Goal: Ask a question

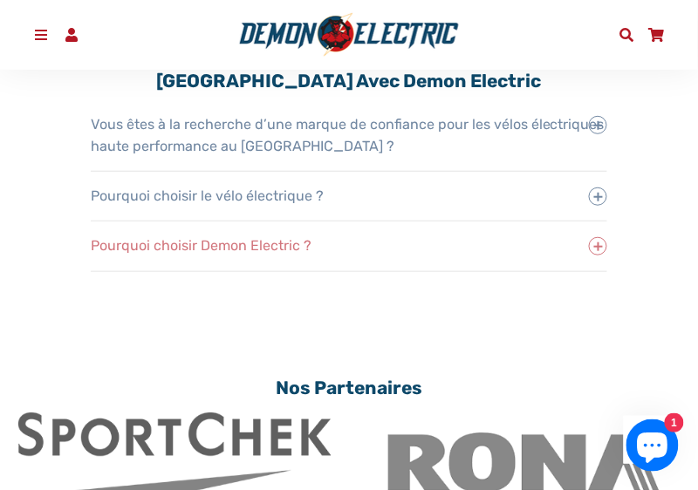
scroll to position [3419, 0]
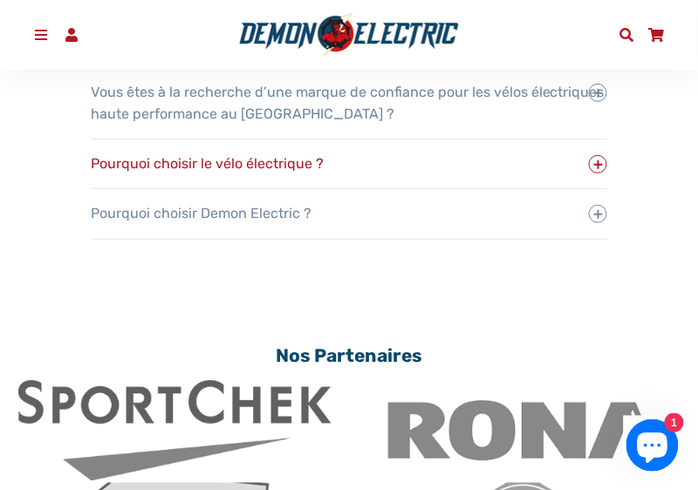
click at [281, 159] on span "Pourquoi choisir le vélo électrique ?" at bounding box center [218, 163] width 254 height 44
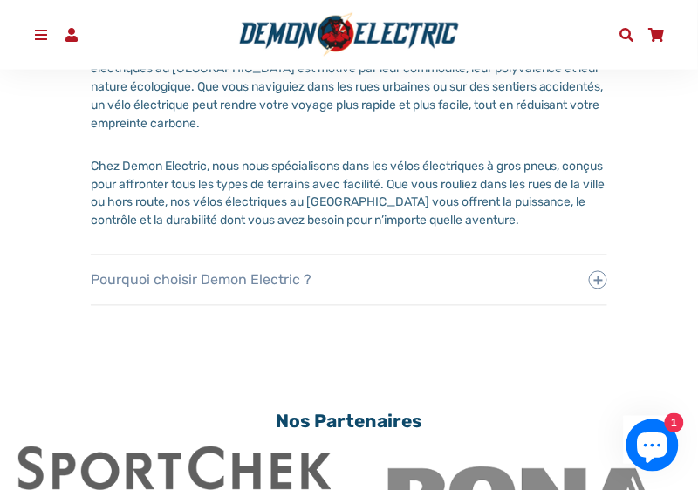
scroll to position [3698, 0]
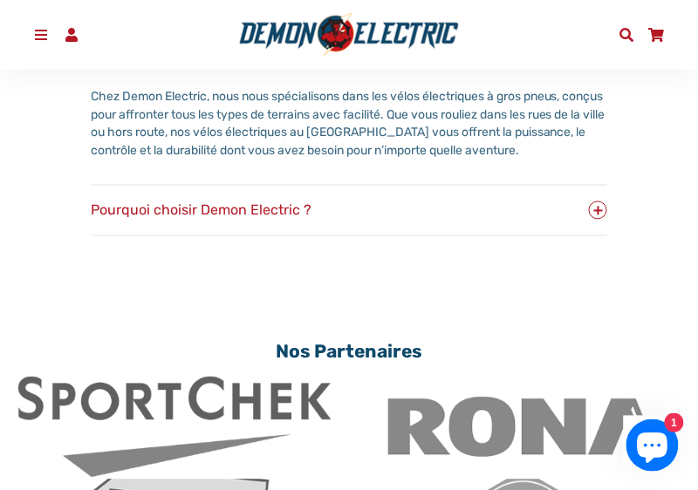
click at [271, 209] on span "Pourquoi choisir Demon Electric ?" at bounding box center [212, 210] width 242 height 44
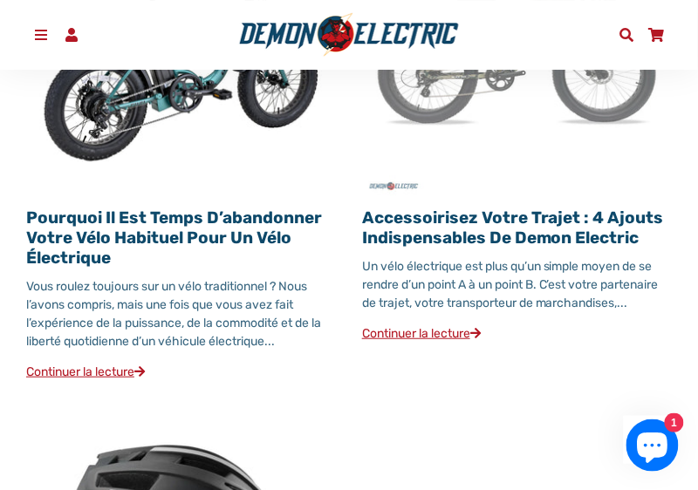
scroll to position [1947, 0]
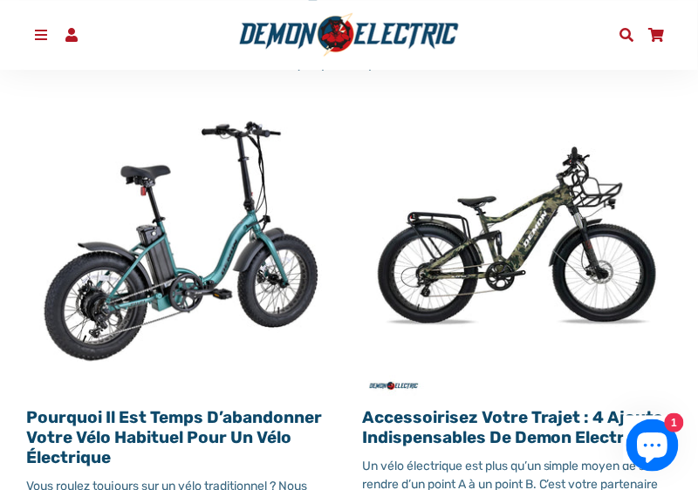
click at [628, 31] on span at bounding box center [627, 35] width 18 height 14
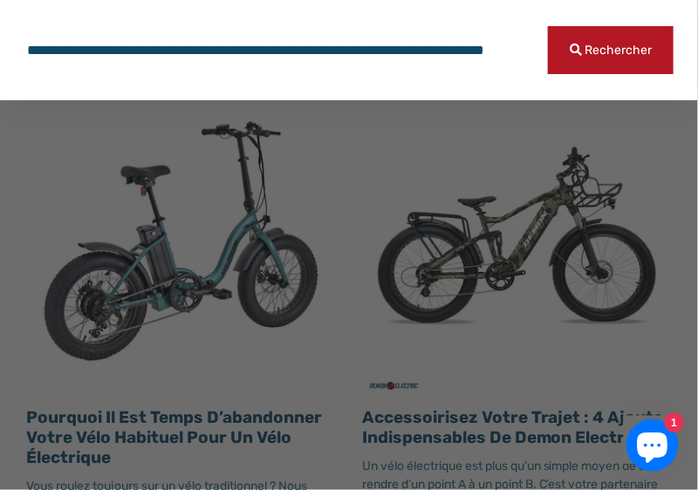
scroll to position [0, 171]
type input "**********"
click at [548, 26] on button "Rechercher" at bounding box center [611, 50] width 126 height 48
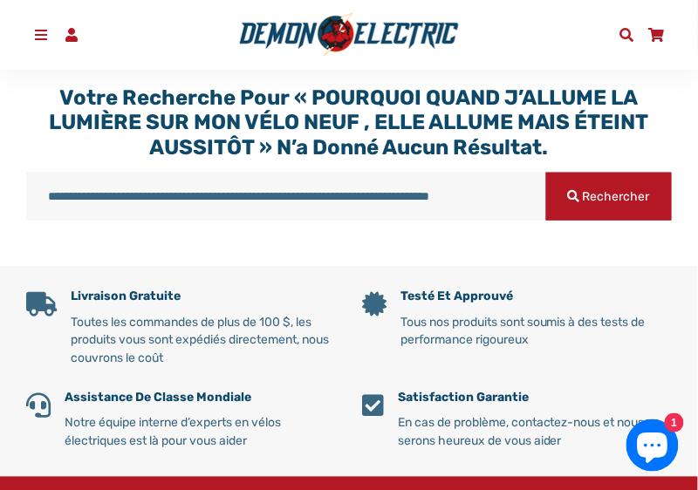
scroll to position [209, 0]
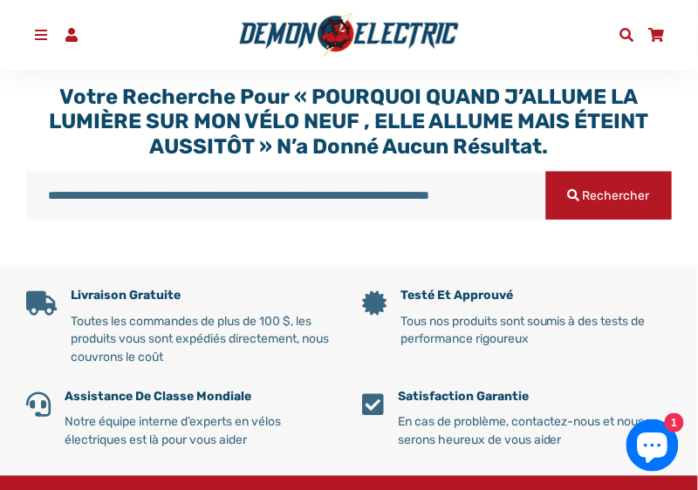
click at [609, 188] on span "Rechercher" at bounding box center [616, 195] width 67 height 15
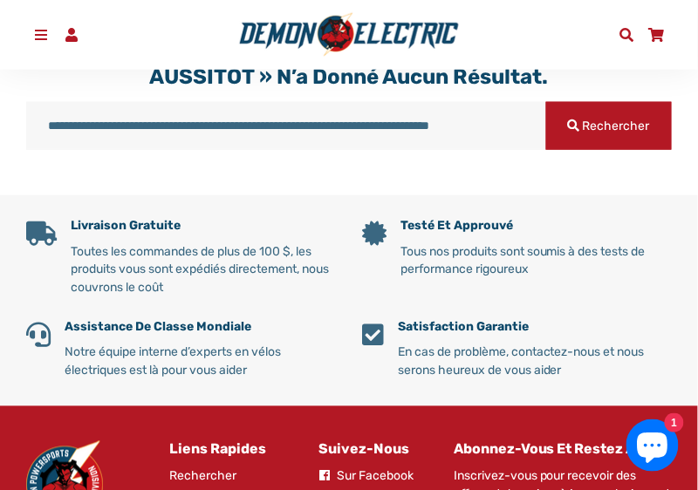
scroll to position [349, 0]
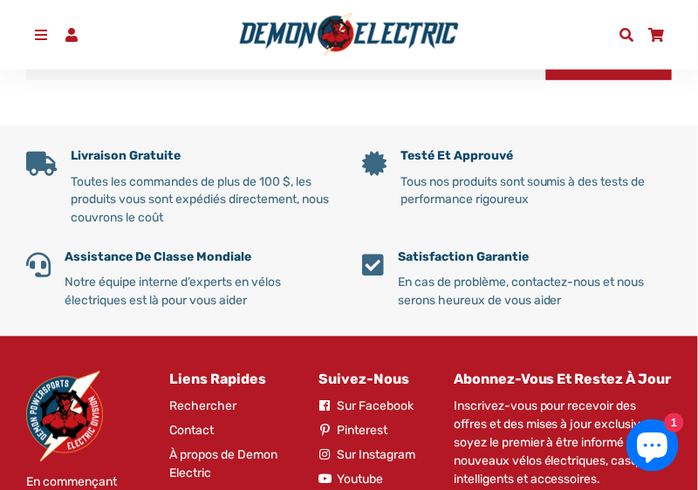
click at [132, 283] on p "Notre équipe interne d’experts en vélos électriques est là pour vous aider" at bounding box center [200, 292] width 271 height 37
click at [28, 263] on span at bounding box center [38, 266] width 24 height 24
click at [110, 246] on div "Livraison gratuite Toutes les commandes de plus de 100 $, les produits vous son…" at bounding box center [336, 245] width 672 height 186
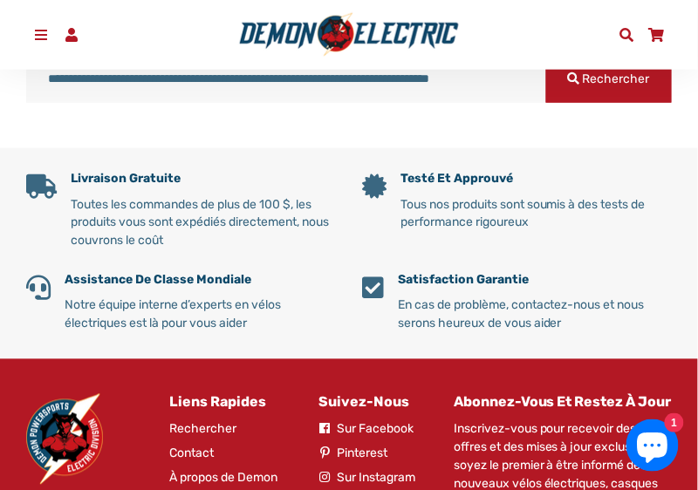
scroll to position [304, 0]
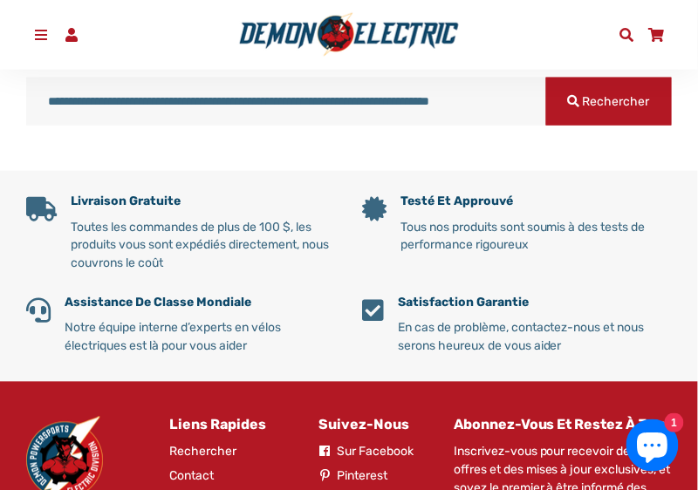
click at [71, 33] on span at bounding box center [72, 35] width 18 height 14
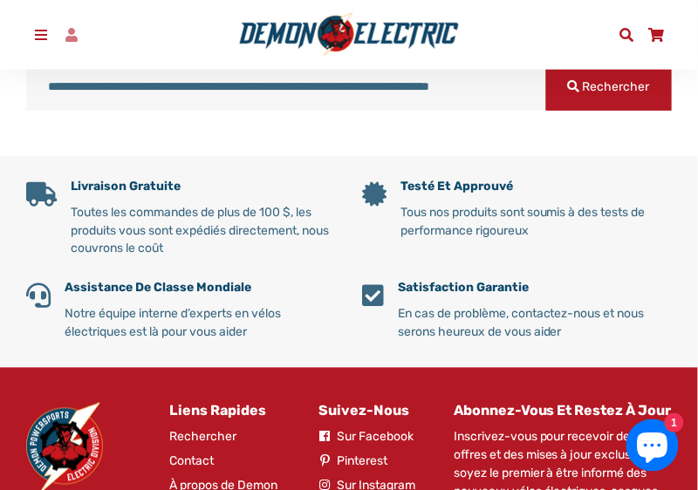
scroll to position [289, 0]
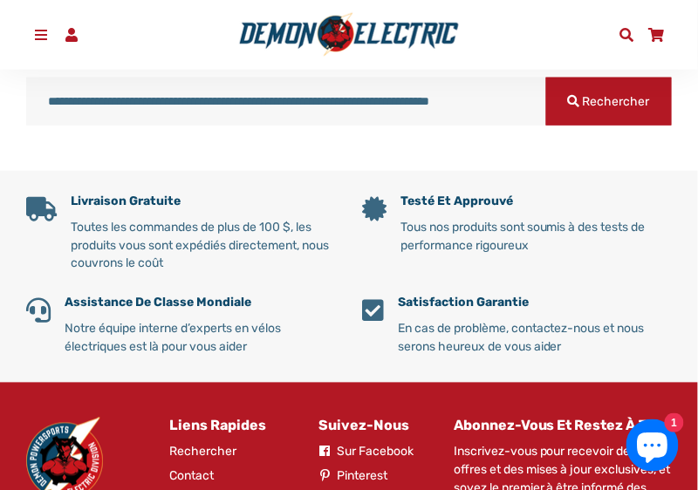
click at [43, 31] on span at bounding box center [41, 35] width 18 height 14
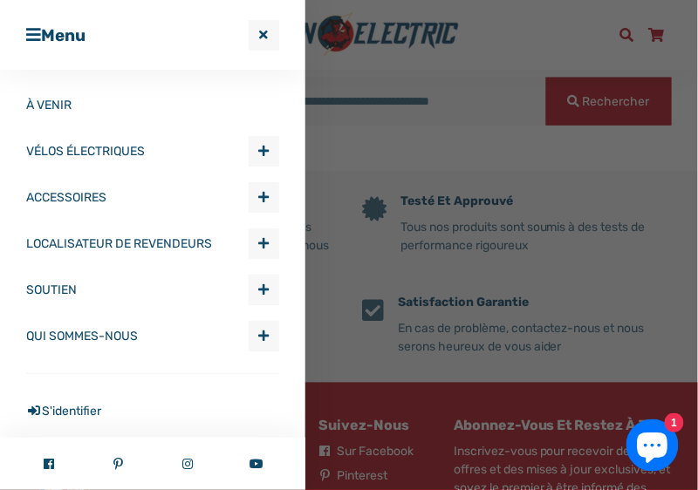
click at [67, 291] on link "SOUTIEN" at bounding box center [137, 290] width 222 height 46
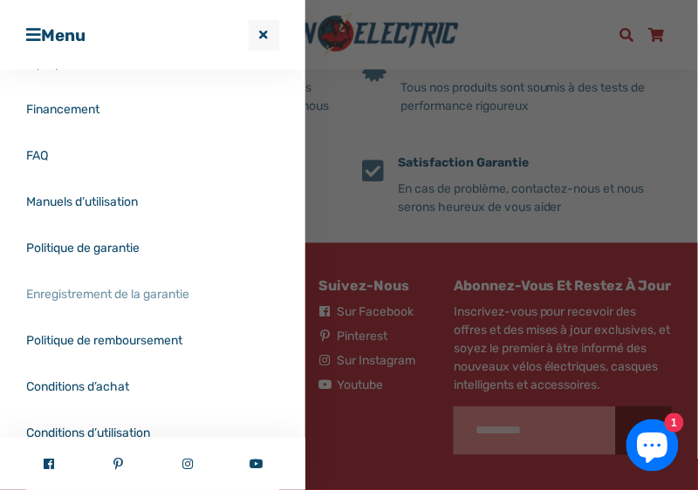
scroll to position [755, 0]
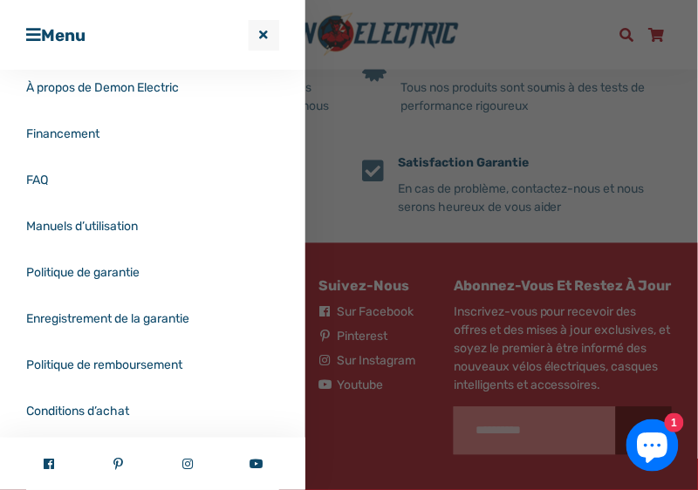
click at [100, 226] on link "Manuels d’utilisation" at bounding box center [152, 226] width 253 height 46
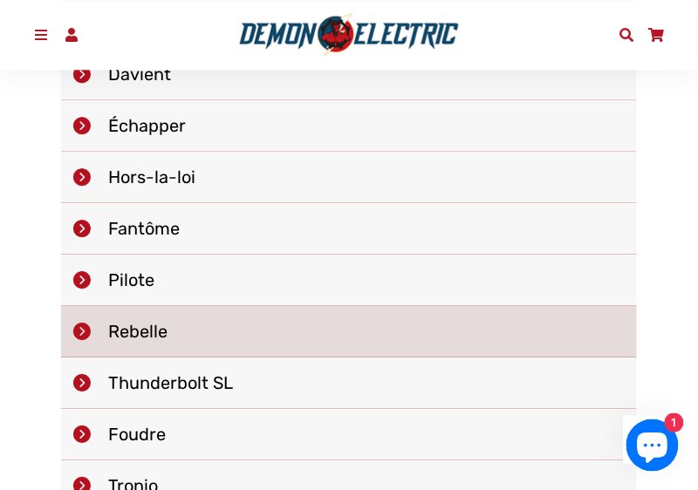
scroll to position [768, 0]
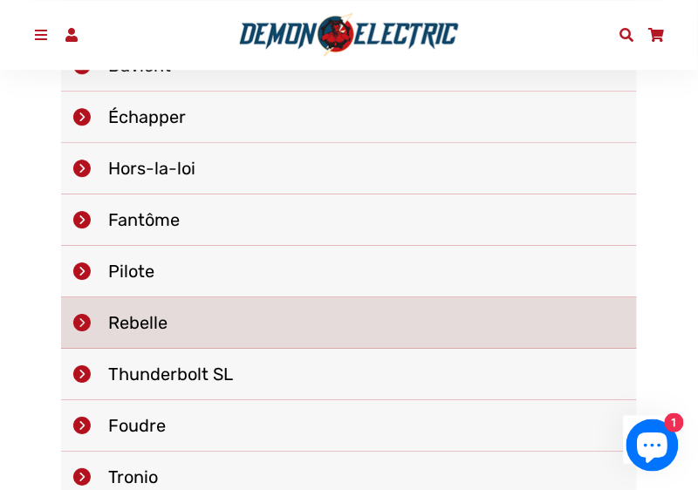
click at [90, 314] on img at bounding box center [81, 322] width 17 height 17
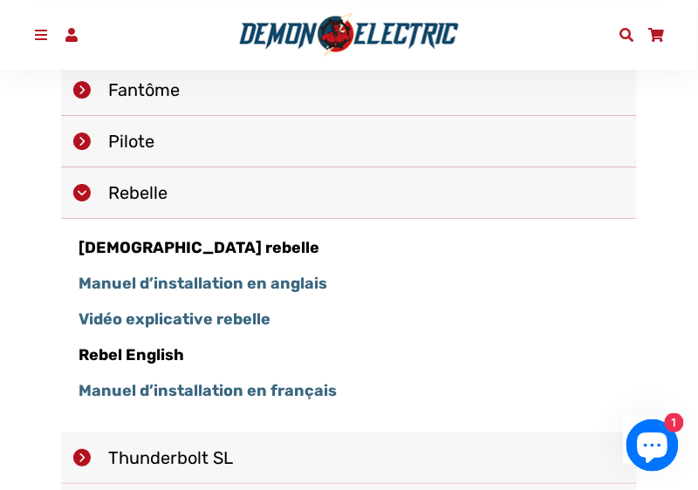
scroll to position [907, 0]
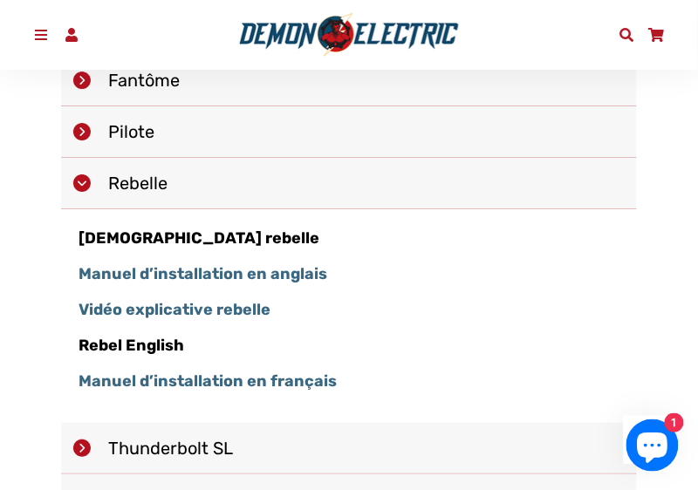
click at [226, 375] on strong "Manuel d’installation en français" at bounding box center [208, 381] width 258 height 19
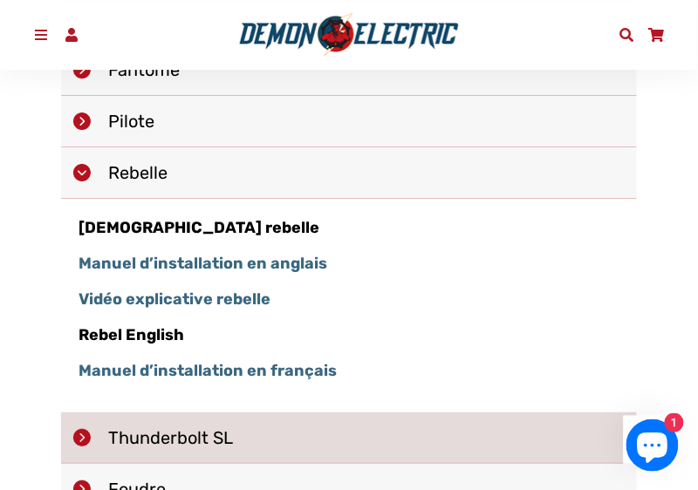
scroll to position [977, 0]
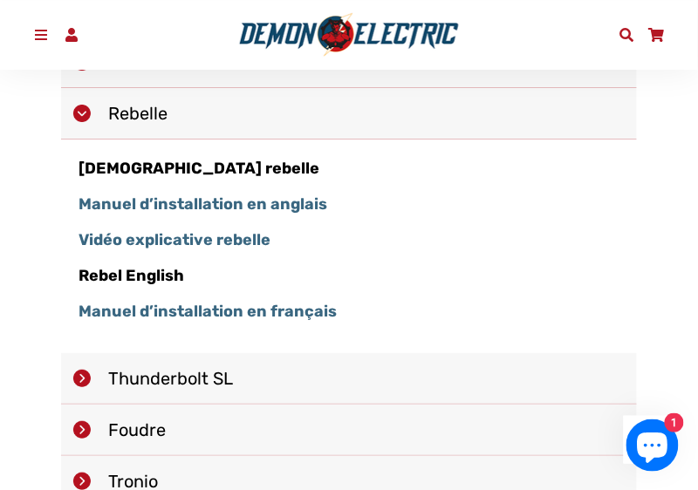
click at [654, 447] on icon "Chat window" at bounding box center [653, 449] width 31 height 31
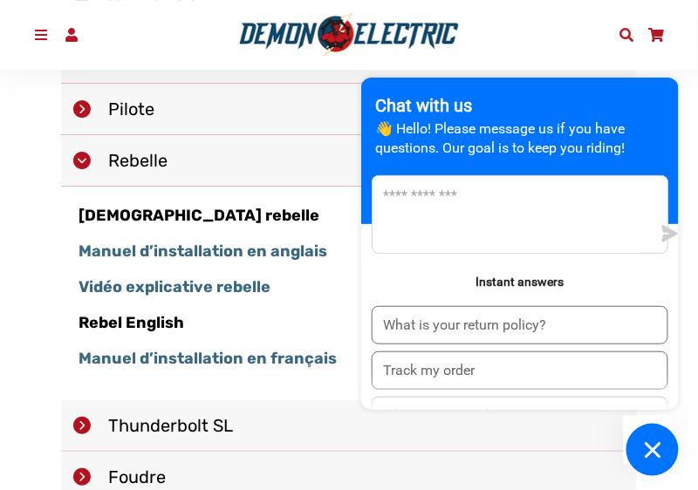
scroll to position [907, 0]
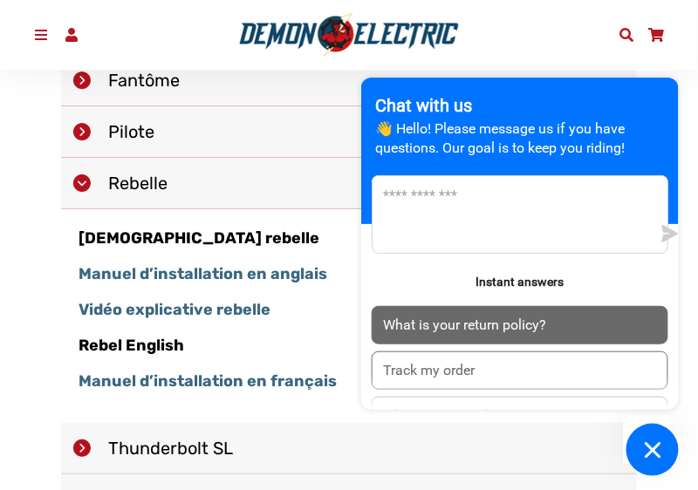
click at [399, 316] on p "What is your return policy?" at bounding box center [464, 325] width 163 height 19
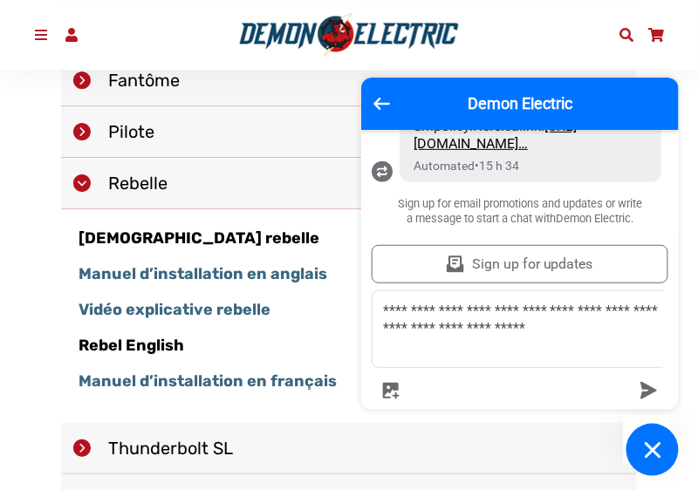
scroll to position [200, 0]
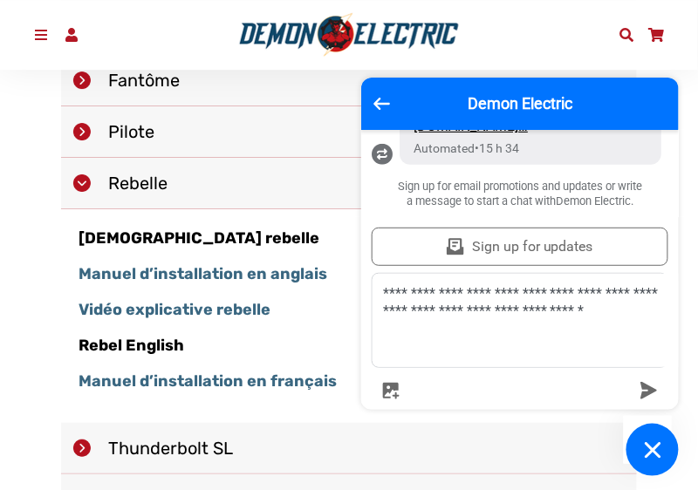
type textarea "**********"
click at [645, 393] on icon "submit" at bounding box center [649, 390] width 17 height 17
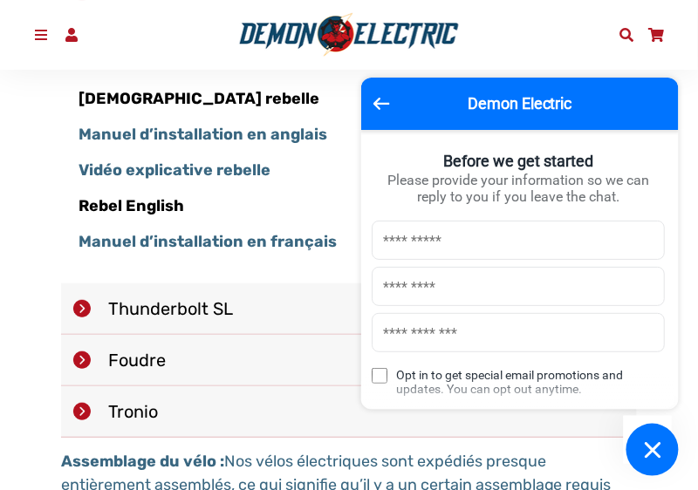
scroll to position [0, 0]
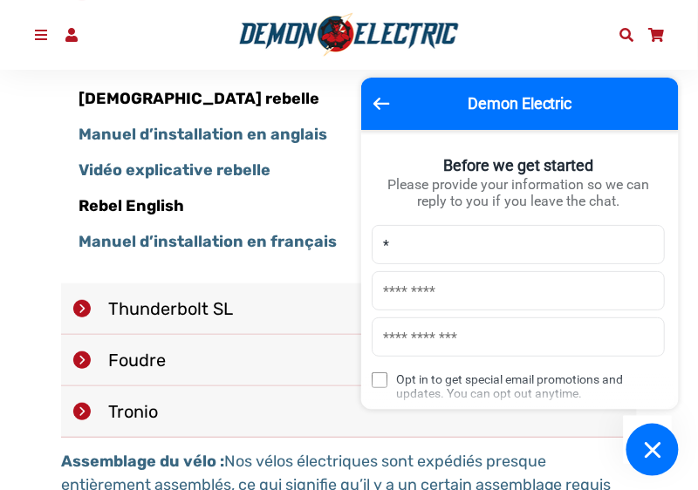
type input "******"
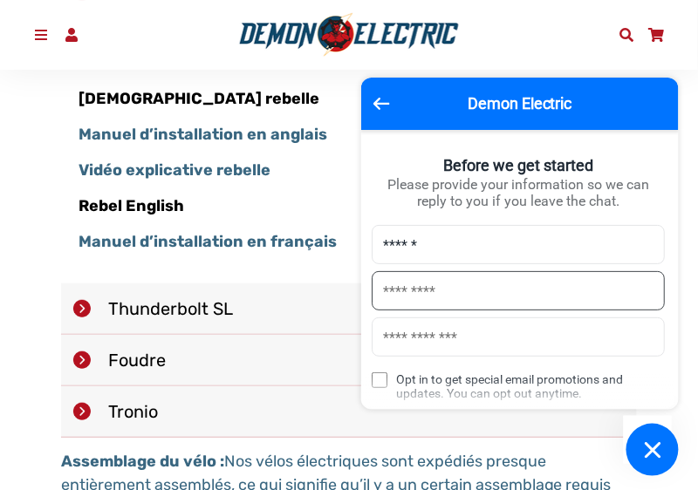
type input "******"
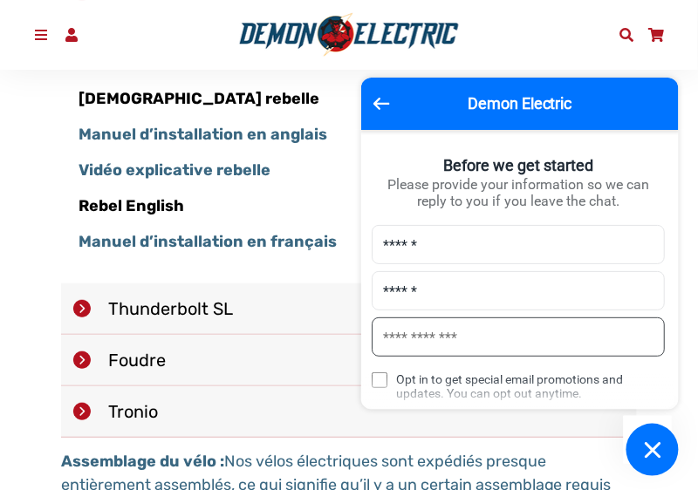
type input "**********"
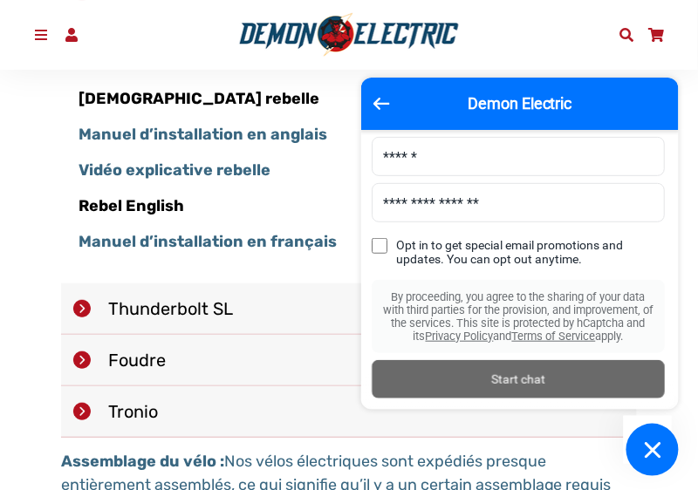
scroll to position [168, 0]
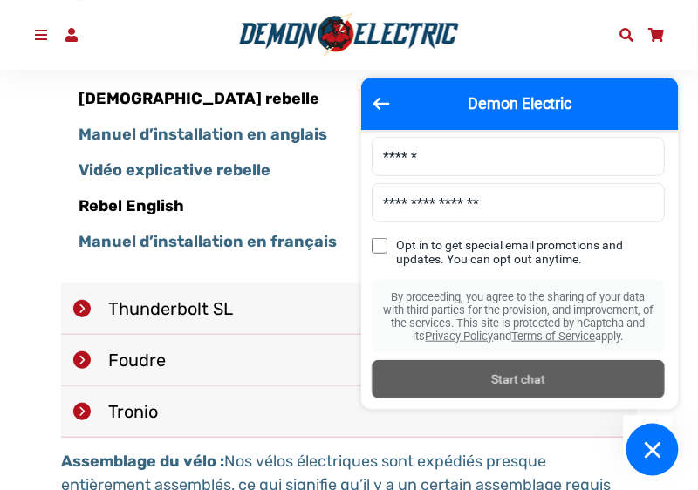
click at [493, 380] on div "Start chat" at bounding box center [518, 379] width 272 height 19
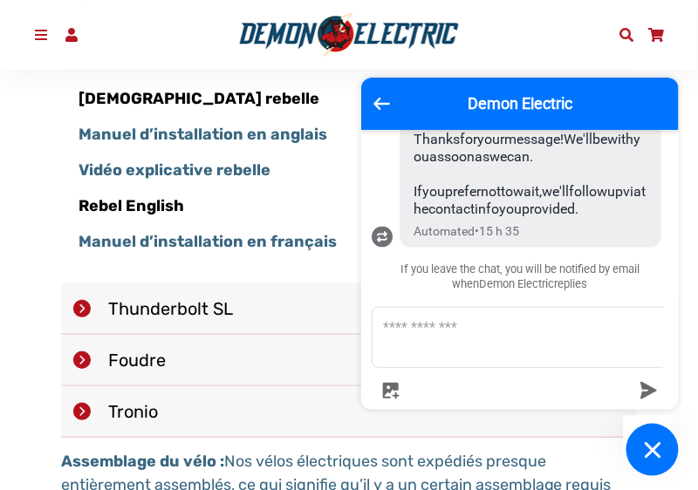
scroll to position [410, 0]
click at [394, 350] on textarea "Message us" at bounding box center [530, 337] width 317 height 59
type textarea "**********"
click at [646, 389] on icon "submit" at bounding box center [649, 390] width 17 height 17
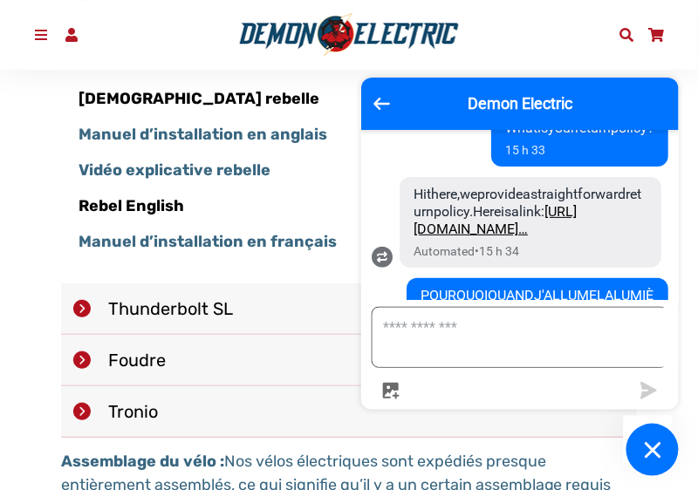
scroll to position [140, 0]
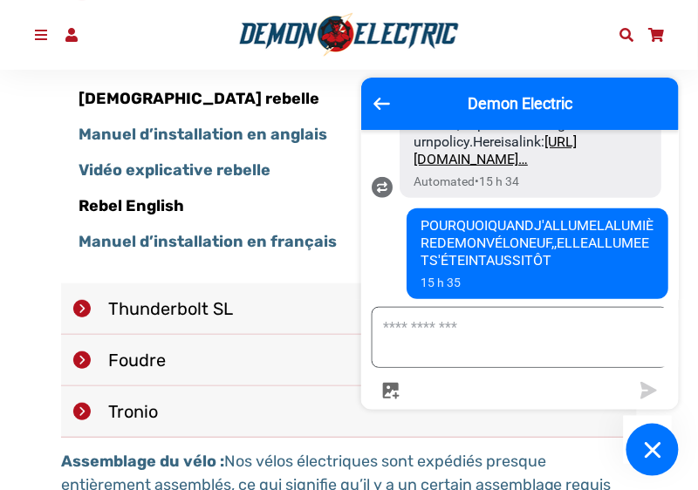
click at [502, 167] on link "https://www.demonelectric.ca/policies/refund-polic…" at bounding box center [494, 150] width 163 height 34
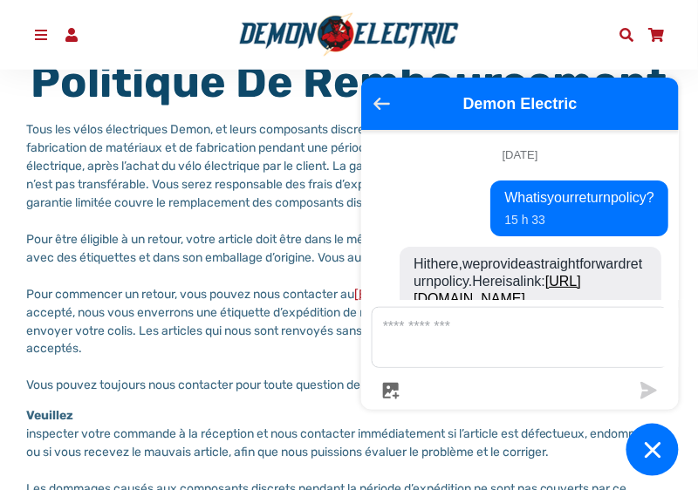
click at [379, 102] on icon "Go back to the main screen" at bounding box center [381, 104] width 17 height 12
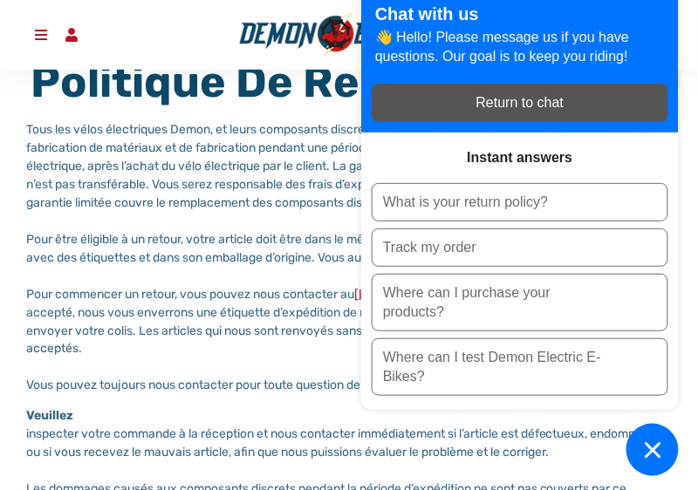
drag, startPoint x: 566, startPoint y: 273, endPoint x: 252, endPoint y: 208, distance: 320.8
click at [252, 208] on p "Tous les vélos électriques Demon, et leurs composants discrets couverts, sont p…" at bounding box center [348, 257] width 645 height 275
drag, startPoint x: 515, startPoint y: 56, endPoint x: 268, endPoint y: 108, distance: 253.2
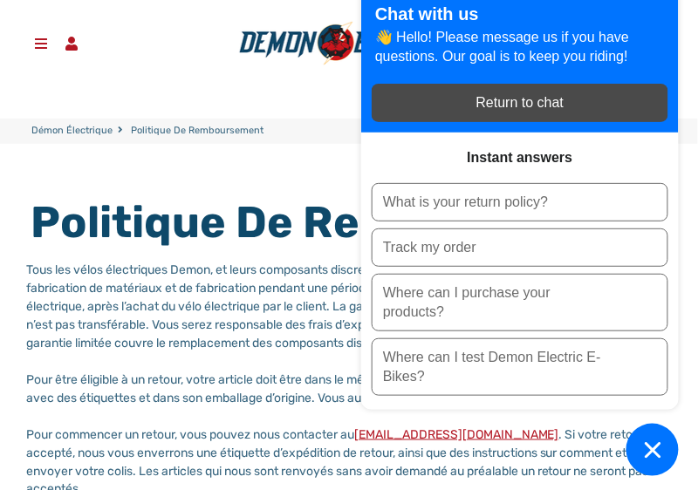
scroll to position [140, 0]
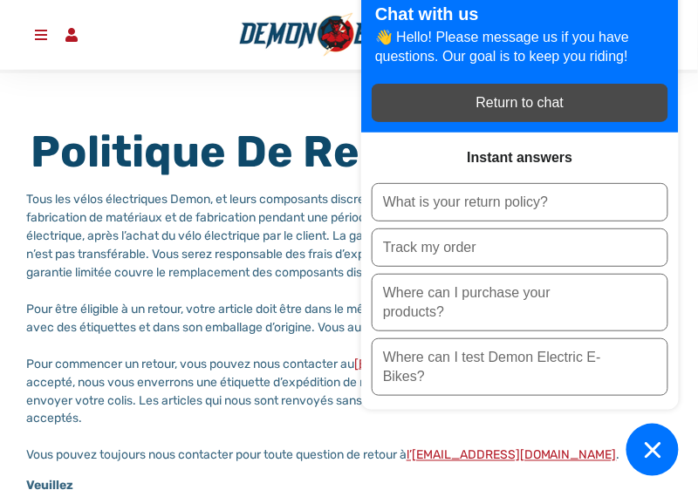
click at [485, 104] on div "Return to chat" at bounding box center [520, 102] width 276 height 19
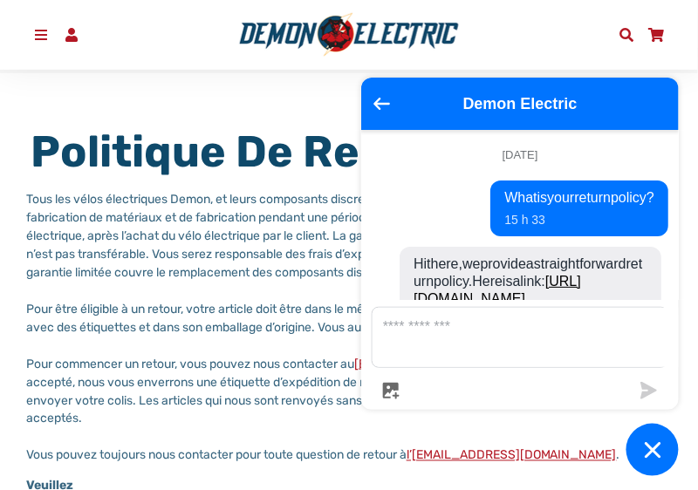
scroll to position [494, 0]
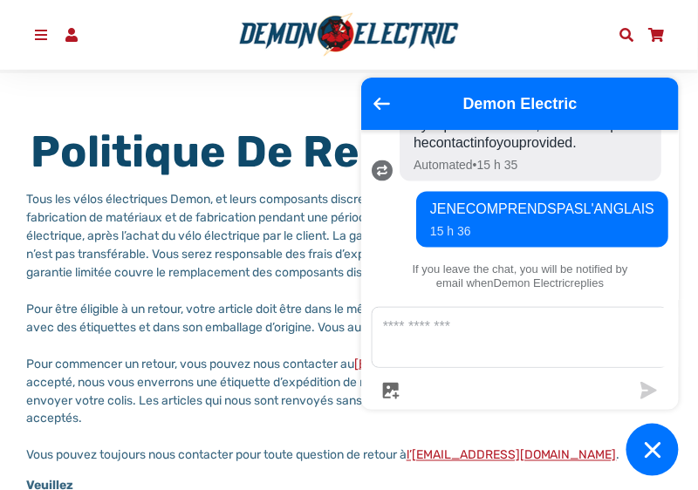
click at [593, 241] on div "15 h 36" at bounding box center [542, 231] width 224 height 19
click at [597, 241] on div "15 h 36" at bounding box center [542, 231] width 224 height 19
click at [601, 241] on div "15 h 36" at bounding box center [542, 231] width 224 height 19
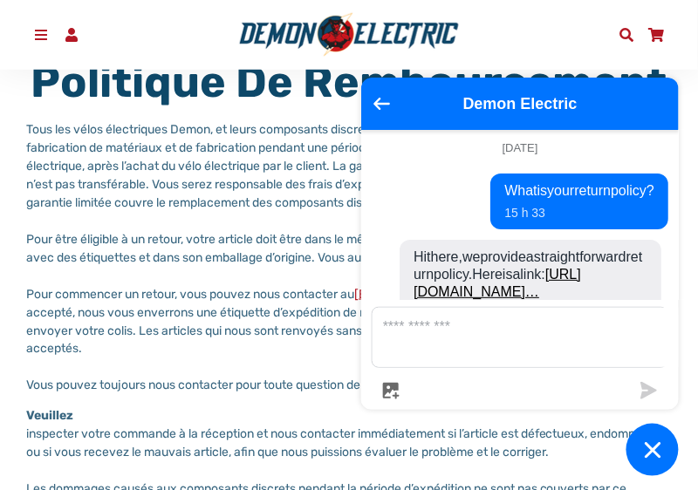
scroll to position [0, 0]
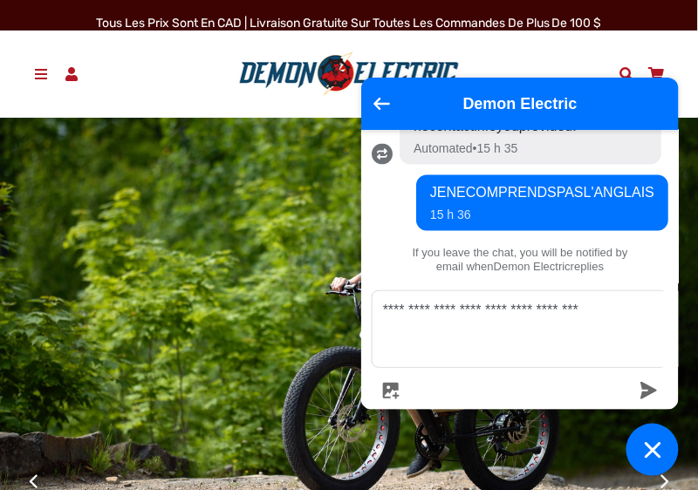
scroll to position [509, 0]
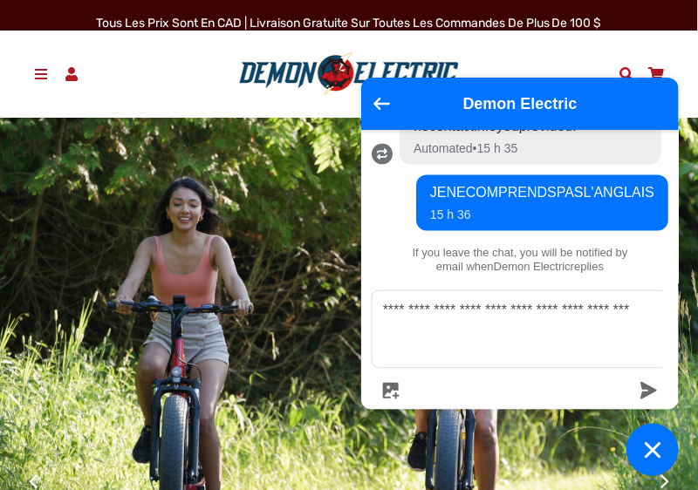
type textarea "**********"
drag, startPoint x: 643, startPoint y: 390, endPoint x: 633, endPoint y: 385, distance: 10.9
click at [642, 389] on icon "submit" at bounding box center [648, 390] width 17 height 17
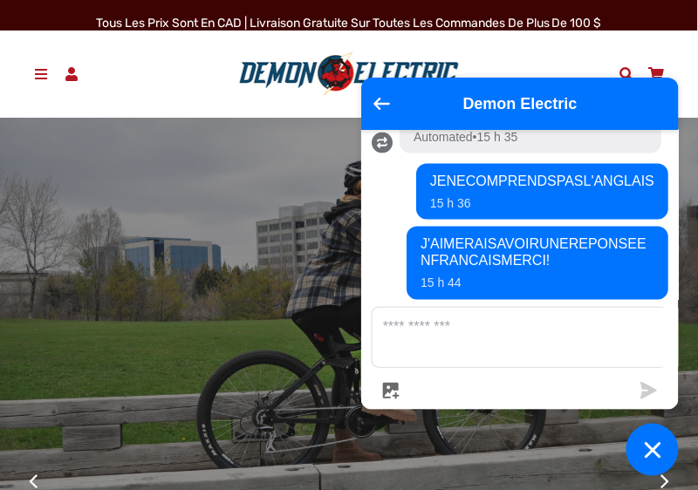
click at [70, 75] on span at bounding box center [72, 74] width 18 height 14
